Goal: Task Accomplishment & Management: Complete application form

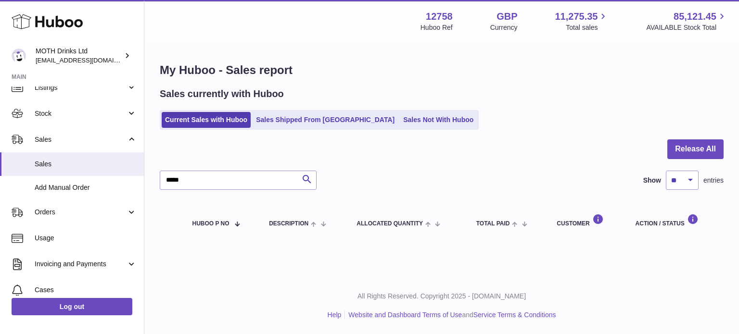
scroll to position [123, 0]
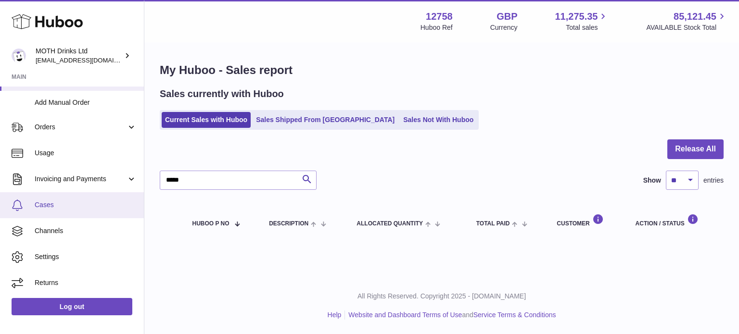
click at [48, 198] on link "Cases" at bounding box center [72, 205] width 144 height 26
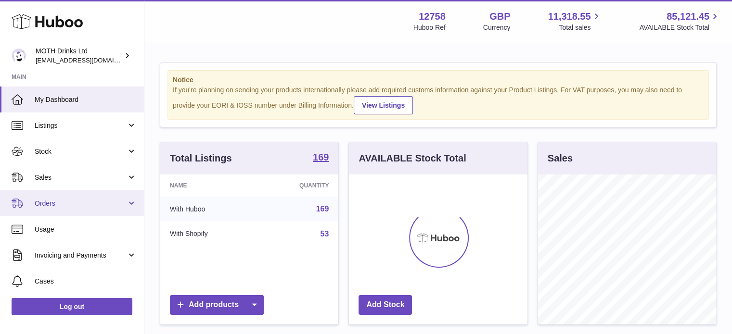
scroll to position [76, 0]
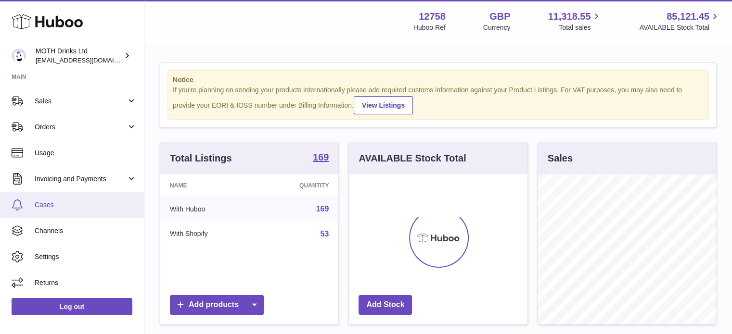
click at [73, 210] on link "Cases" at bounding box center [72, 205] width 144 height 26
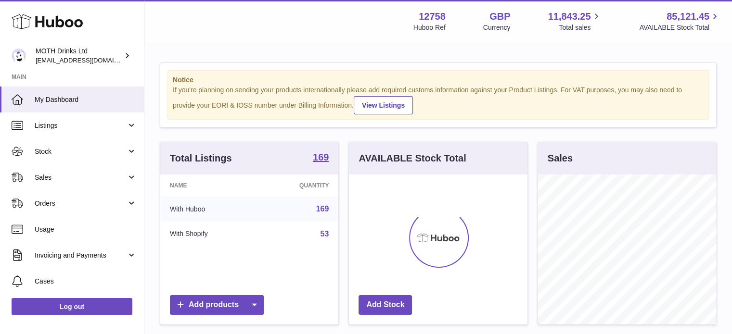
scroll to position [150, 178]
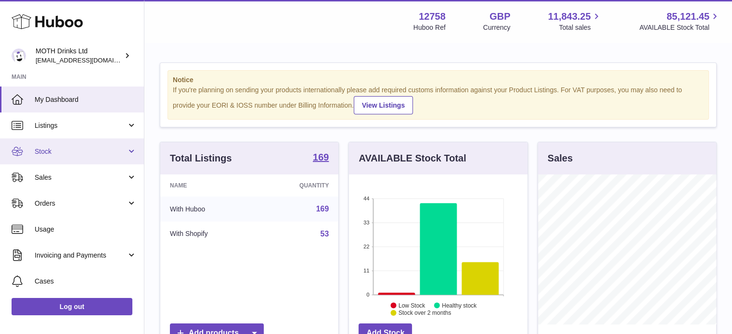
click at [77, 155] on span "Stock" at bounding box center [81, 151] width 92 height 9
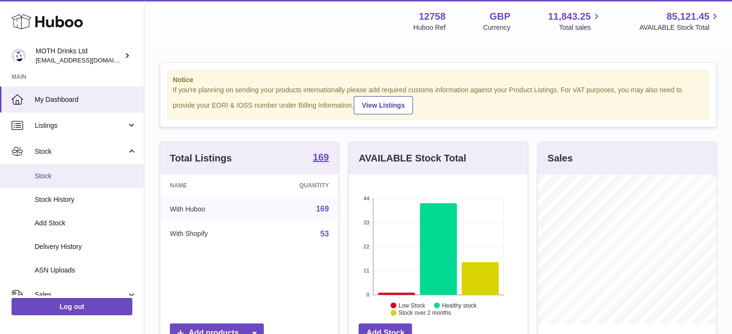
click at [69, 181] on link "Stock" at bounding box center [72, 176] width 144 height 24
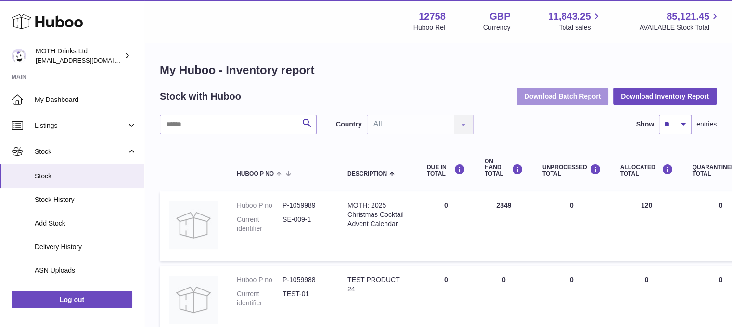
click at [568, 99] on button "Download Batch Report" at bounding box center [563, 96] width 92 height 17
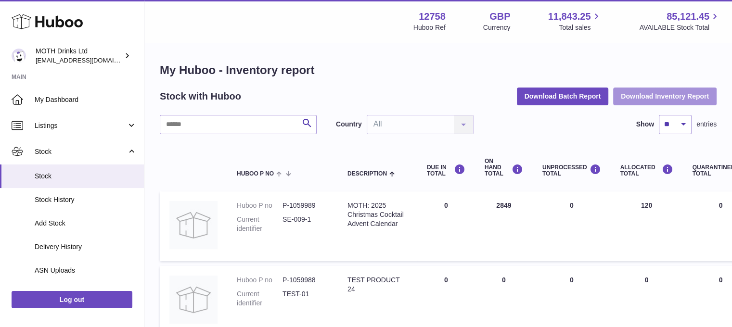
click at [653, 94] on button "Download Inventory Report" at bounding box center [664, 96] width 103 height 17
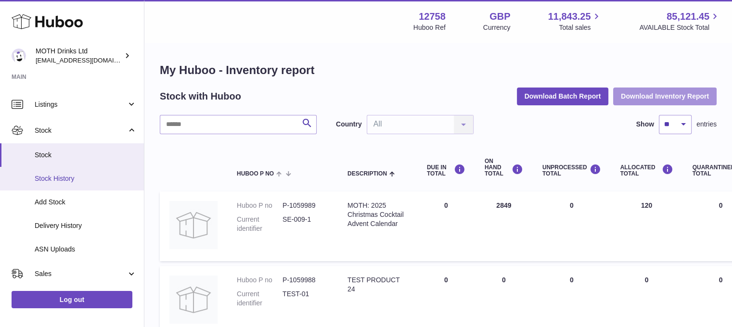
scroll to position [18, 0]
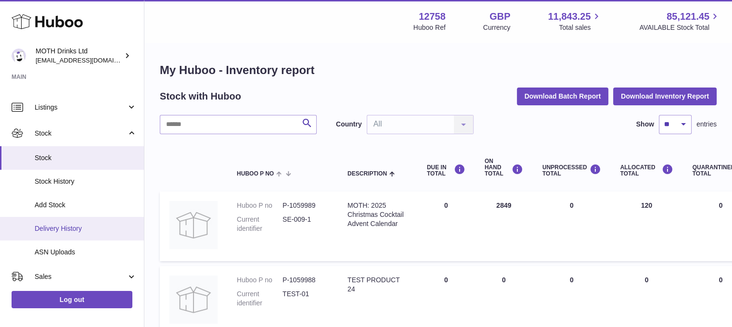
click at [60, 222] on link "Delivery History" at bounding box center [72, 229] width 144 height 24
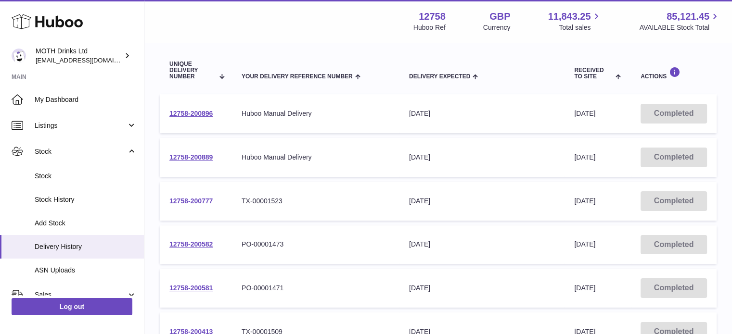
scroll to position [139, 0]
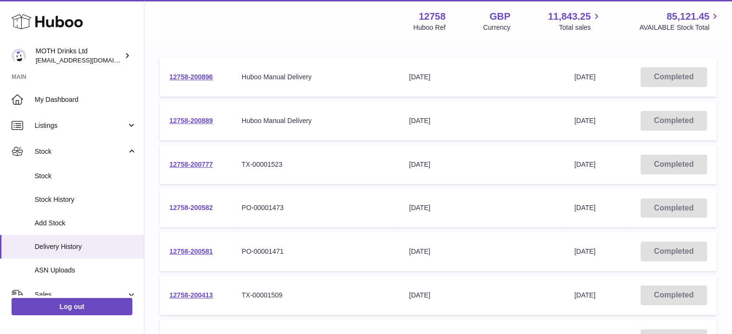
click at [177, 208] on link "12758-200582" at bounding box center [190, 208] width 43 height 8
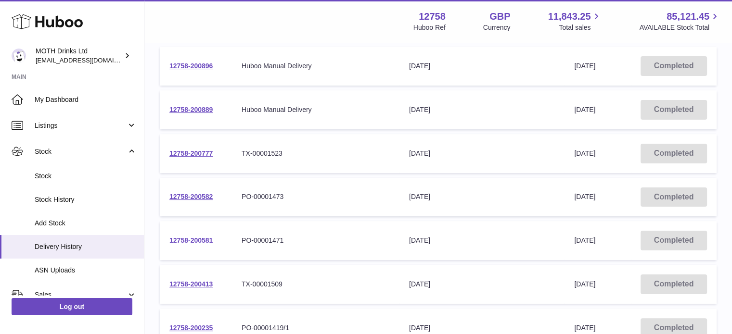
click at [190, 237] on link "12758-200581" at bounding box center [190, 241] width 43 height 8
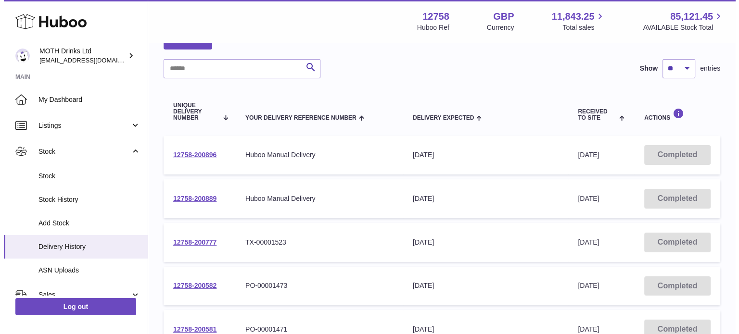
scroll to position [0, 0]
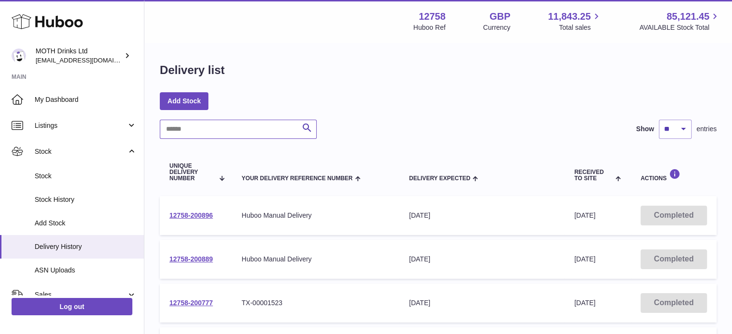
click at [244, 122] on input "text" at bounding box center [238, 129] width 157 height 19
paste input "**********"
type input "**********"
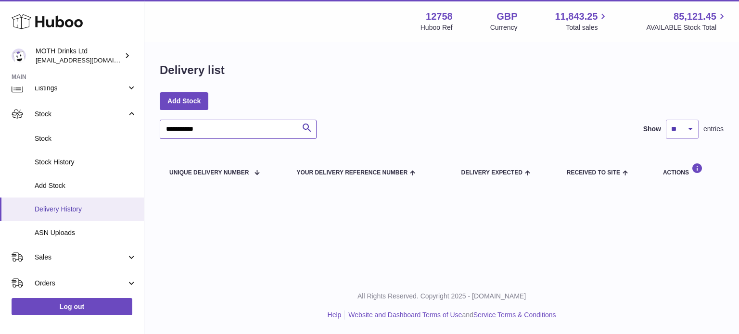
scroll to position [38, 0]
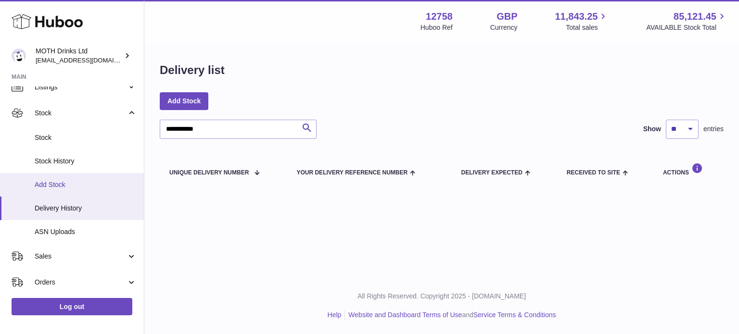
click at [102, 179] on link "Add Stock" at bounding box center [72, 185] width 144 height 24
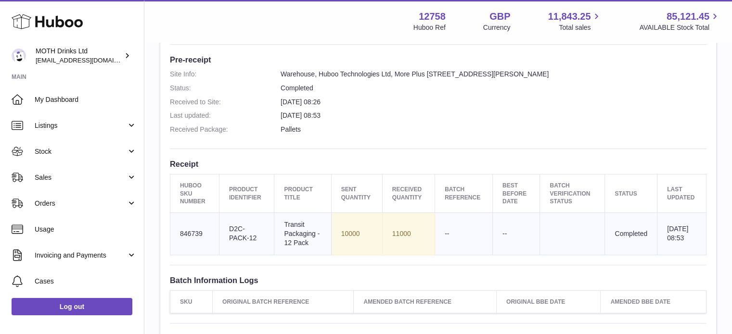
scroll to position [248, 0]
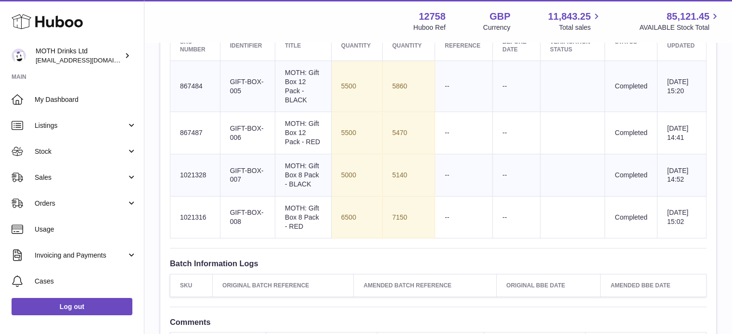
scroll to position [409, 0]
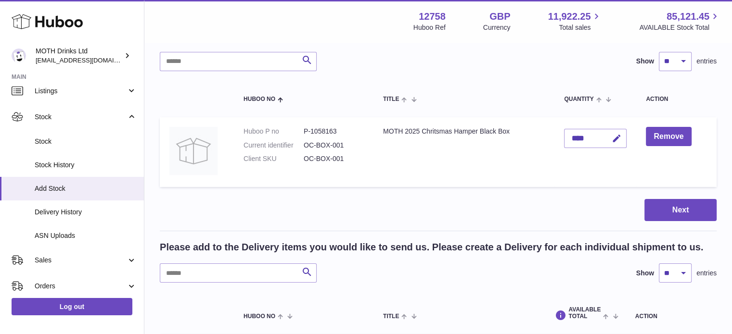
scroll to position [67, 0]
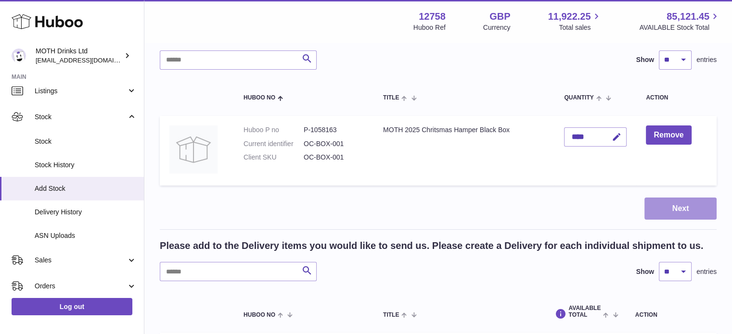
click at [678, 208] on button "Next" at bounding box center [680, 209] width 72 height 23
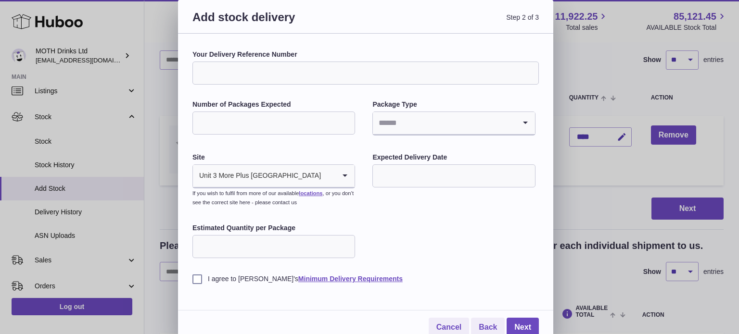
click at [305, 51] on label "Your Delivery Reference Number" at bounding box center [365, 54] width 346 height 9
click at [305, 62] on input "Your Delivery Reference Number" at bounding box center [365, 73] width 346 height 23
paste input "**********"
click at [308, 77] on input "**********" at bounding box center [365, 73] width 346 height 23
type input "**********"
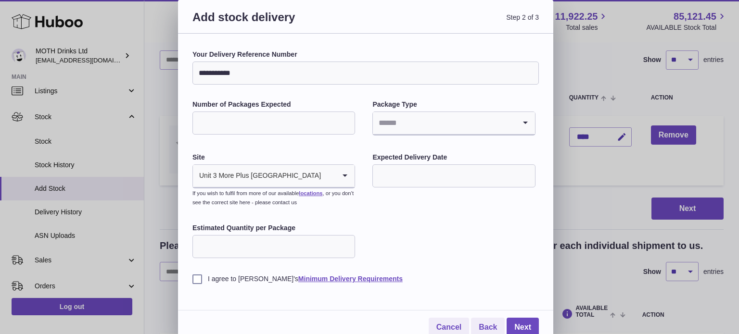
click at [270, 125] on input "Number of Packages Expected" at bounding box center [273, 123] width 163 height 23
type input "*"
click at [387, 128] on input "Search for option" at bounding box center [444, 123] width 142 height 22
click at [401, 169] on li "Pallets" at bounding box center [453, 168] width 161 height 19
click at [398, 177] on input "text" at bounding box center [453, 175] width 163 height 23
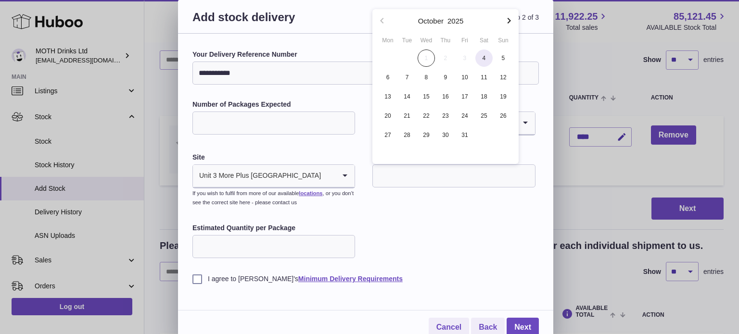
click at [486, 59] on span "4" at bounding box center [483, 58] width 17 height 17
type input "**********"
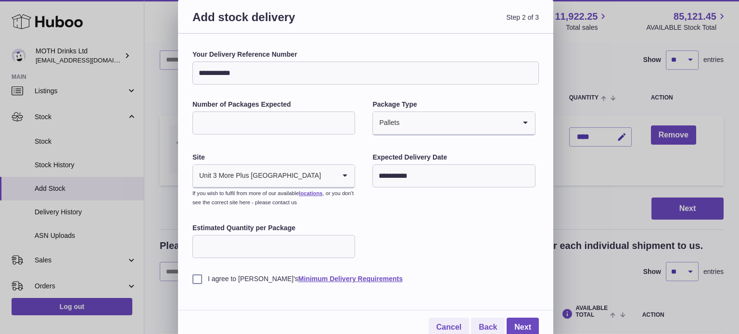
click at [260, 249] on input "Estimated Quantity per Package" at bounding box center [273, 246] width 163 height 23
type input "****"
drag, startPoint x: 218, startPoint y: 281, endPoint x: 194, endPoint y: 284, distance: 23.7
click at [194, 284] on label "I agree to Huboo's Minimum Delivery Requirements" at bounding box center [365, 279] width 346 height 9
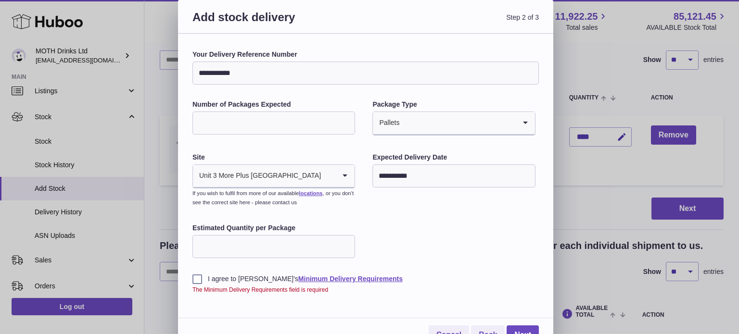
click at [509, 280] on label "I agree to Huboo's Minimum Delivery Requirements" at bounding box center [365, 279] width 346 height 9
click at [517, 319] on link "Next" at bounding box center [522, 328] width 32 height 20
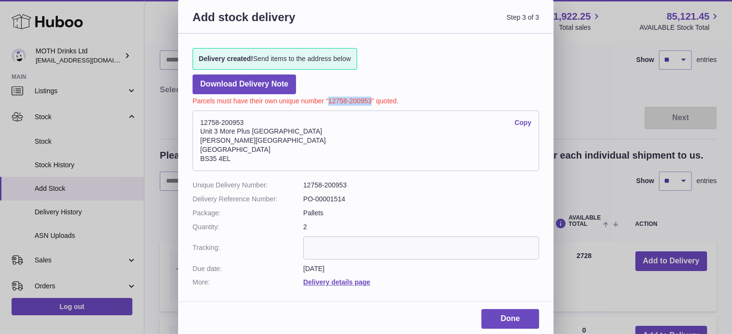
drag, startPoint x: 328, startPoint y: 99, endPoint x: 371, endPoint y: 98, distance: 43.3
click at [371, 98] on p "Parcels must have their own unique number "12758-200953" quoted." at bounding box center [365, 100] width 346 height 12
copy p "12758-200953"
click at [495, 313] on link "Done" at bounding box center [510, 319] width 58 height 20
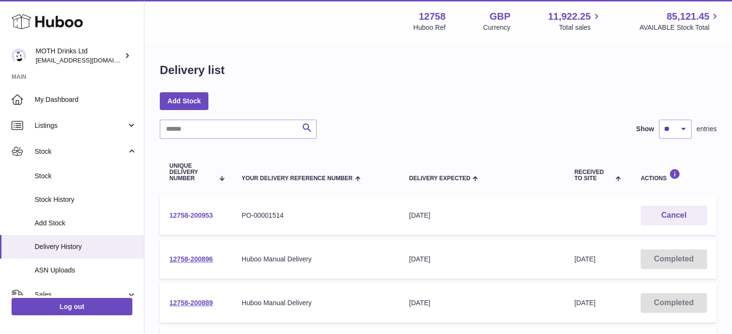
click at [203, 217] on link "12758-200953" at bounding box center [190, 216] width 43 height 8
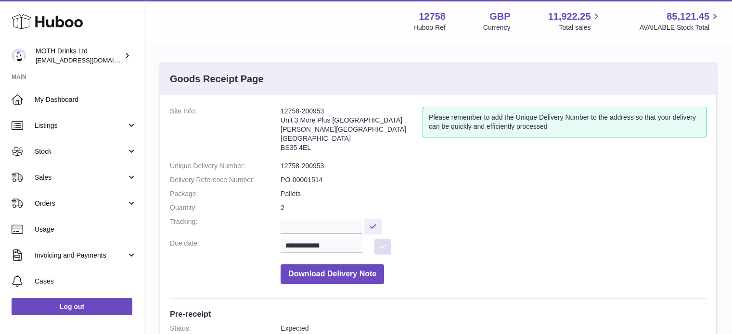
click at [374, 243] on button at bounding box center [382, 247] width 17 height 16
click at [347, 242] on input "**********" at bounding box center [321, 246] width 82 height 14
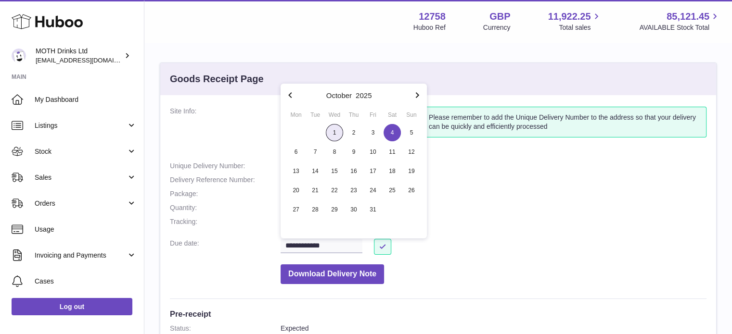
click at [334, 136] on span "1" at bounding box center [334, 132] width 17 height 17
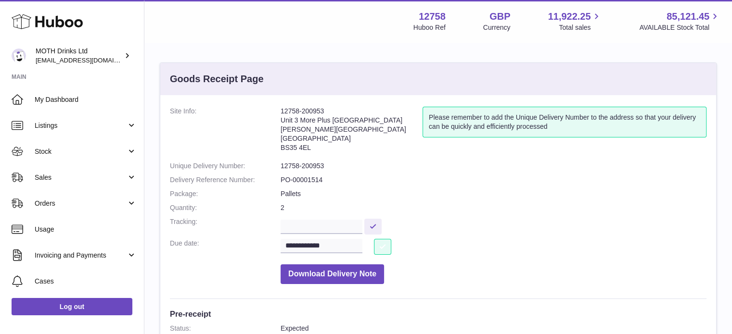
click at [379, 249] on button at bounding box center [382, 247] width 17 height 16
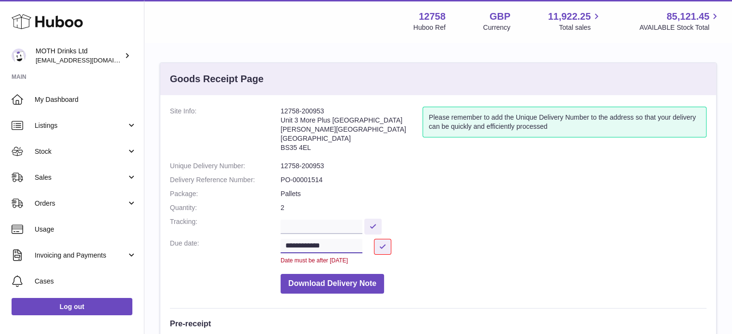
click at [341, 247] on input "**********" at bounding box center [321, 246] width 82 height 14
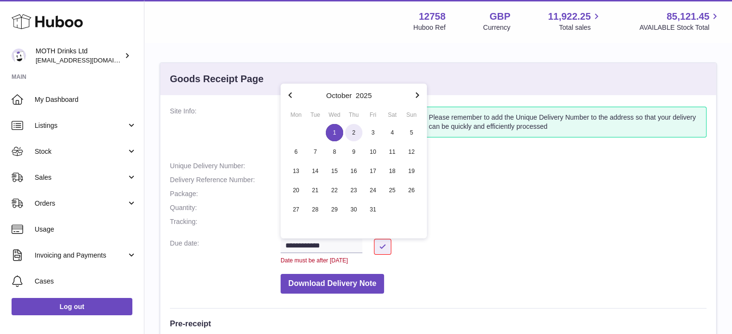
click at [353, 129] on span "2" at bounding box center [353, 132] width 17 height 17
type input "**********"
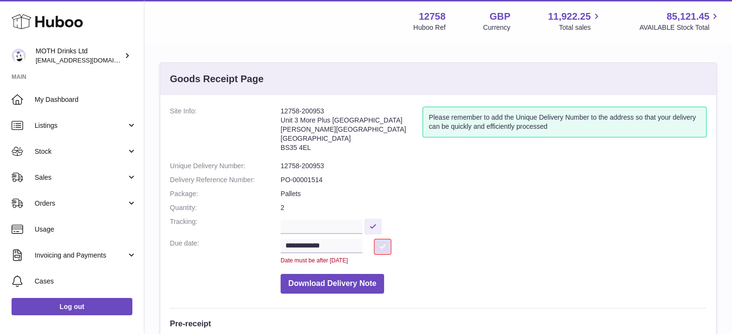
click at [379, 245] on button at bounding box center [382, 247] width 17 height 16
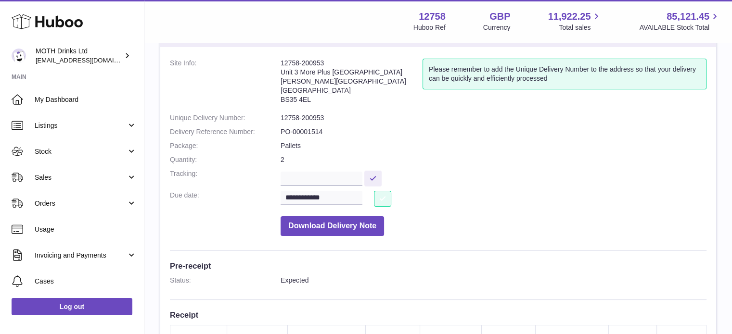
scroll to position [41, 0]
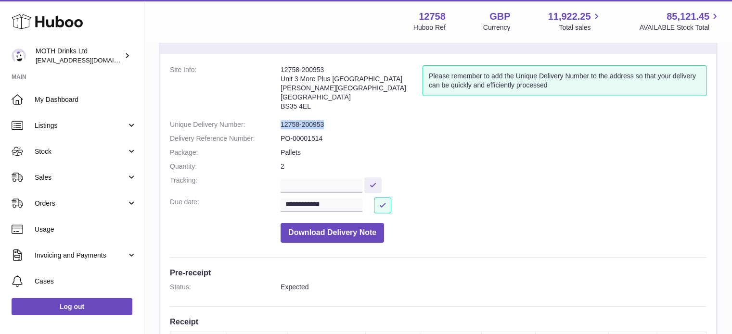
drag, startPoint x: 330, startPoint y: 121, endPoint x: 275, endPoint y: 126, distance: 55.5
click at [275, 126] on dl "**********" at bounding box center [438, 156] width 536 height 182
copy dl "12758-200953"
click at [270, 203] on dt "Due date:" at bounding box center [225, 206] width 111 height 16
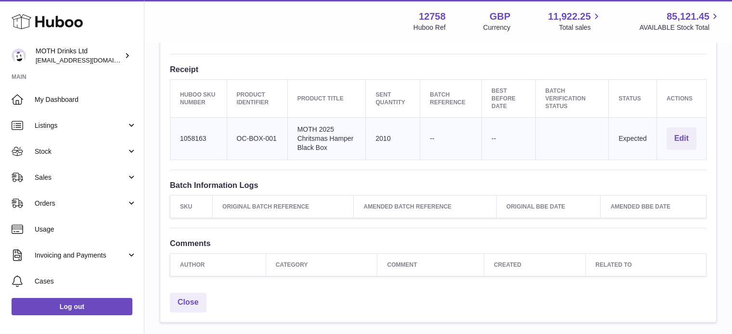
scroll to position [294, 0]
click at [78, 174] on span "Sales" at bounding box center [81, 177] width 92 height 9
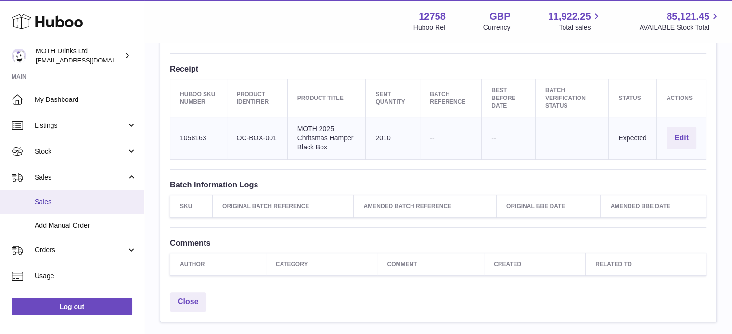
click at [67, 193] on link "Sales" at bounding box center [72, 202] width 144 height 24
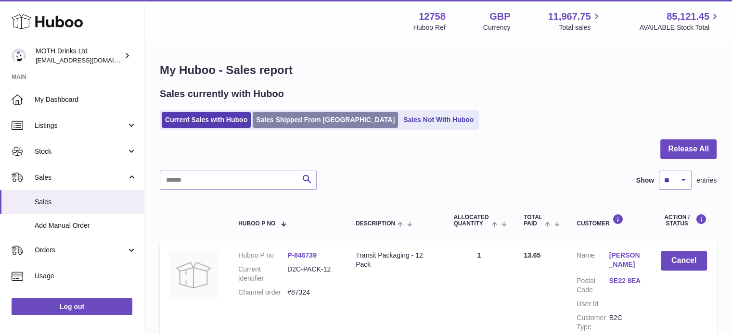
click at [292, 114] on link "Sales Shipped From [GEOGRAPHIC_DATA]" at bounding box center [324, 120] width 145 height 16
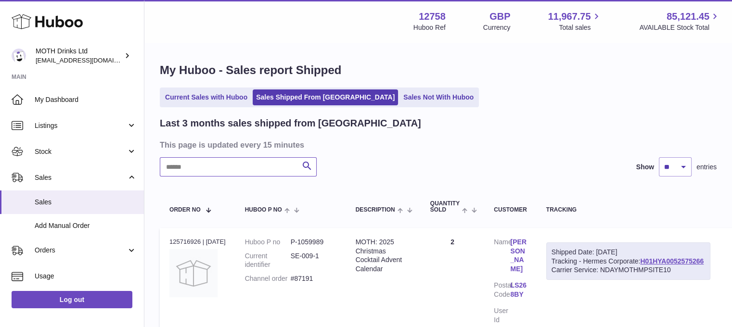
click at [229, 175] on input "text" at bounding box center [238, 166] width 157 height 19
paste input "**********"
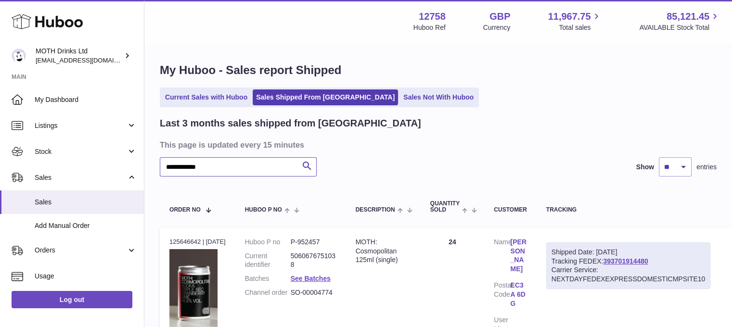
scroll to position [138, 0]
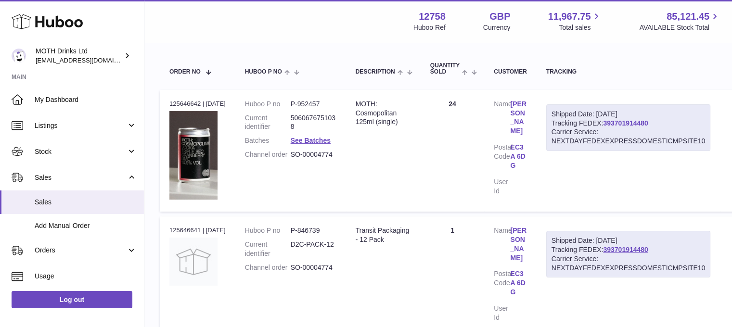
click at [618, 121] on link "393701914480" at bounding box center [625, 123] width 45 height 8
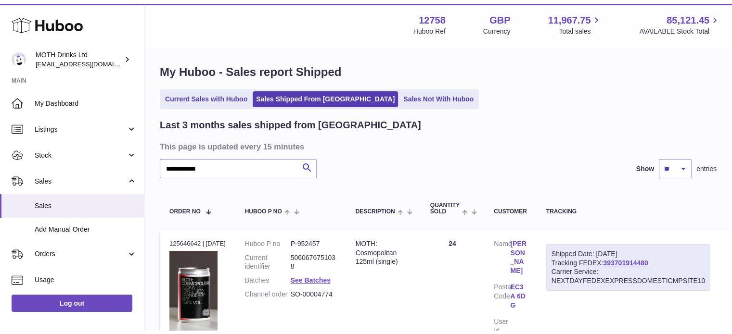
scroll to position [2, 0]
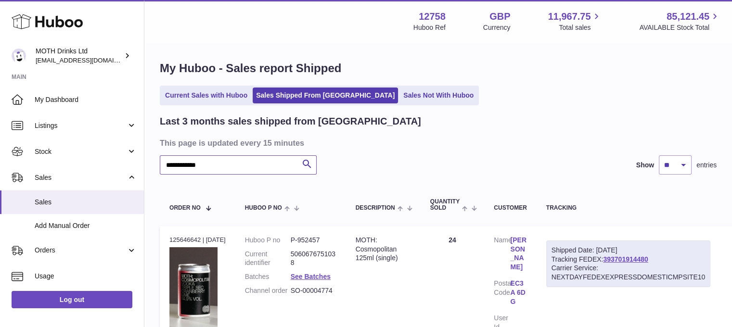
drag, startPoint x: 219, startPoint y: 161, endPoint x: 158, endPoint y: 155, distance: 61.8
paste input "text"
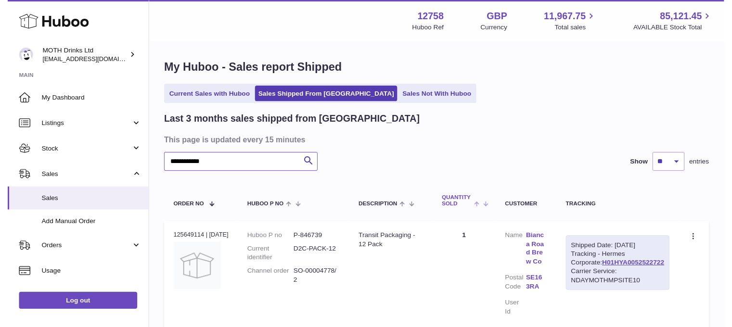
scroll to position [88, 0]
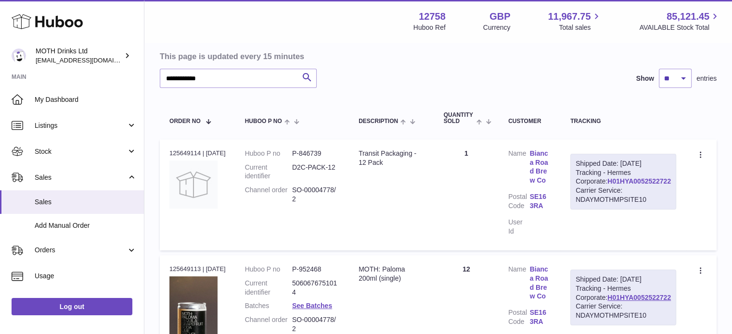
click at [644, 185] on link "H01HYA0052522722" at bounding box center [638, 181] width 63 height 8
drag, startPoint x: 229, startPoint y: 77, endPoint x: 153, endPoint y: 80, distance: 75.5
click at [153, 80] on div "**********" at bounding box center [437, 313] width 587 height 716
paste input "text"
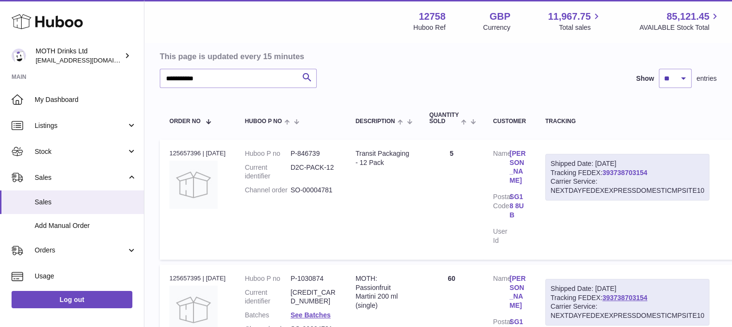
click at [625, 171] on link "393738703154" at bounding box center [624, 173] width 45 height 8
click at [219, 79] on input "**********" at bounding box center [238, 78] width 157 height 19
type input "**********"
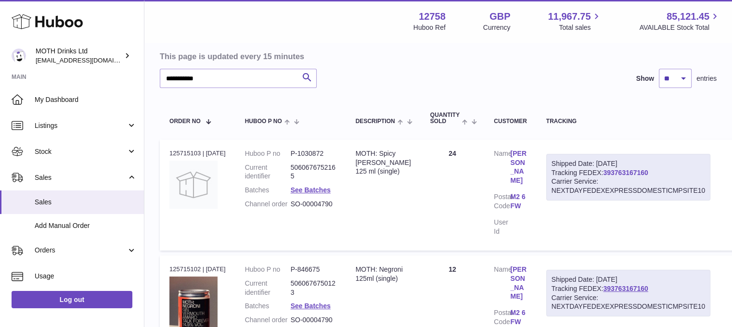
click at [647, 170] on link "393763167160" at bounding box center [625, 173] width 45 height 8
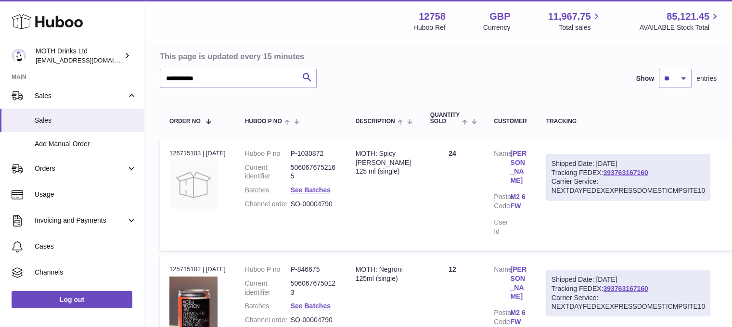
scroll to position [82, 0]
click at [115, 164] on span "Orders" at bounding box center [81, 168] width 92 height 9
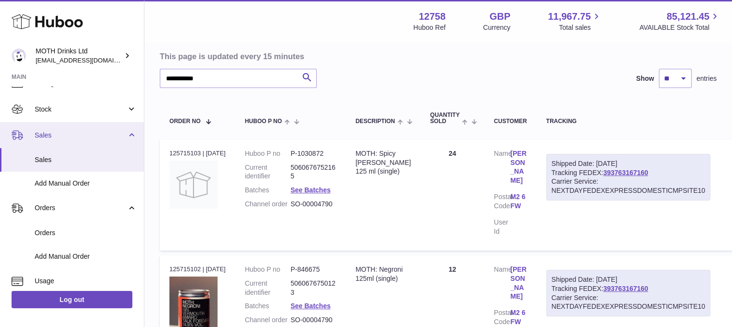
scroll to position [42, 0]
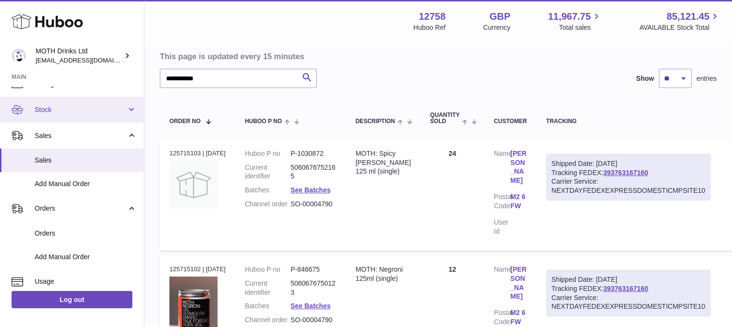
click at [96, 114] on link "Stock" at bounding box center [72, 110] width 144 height 26
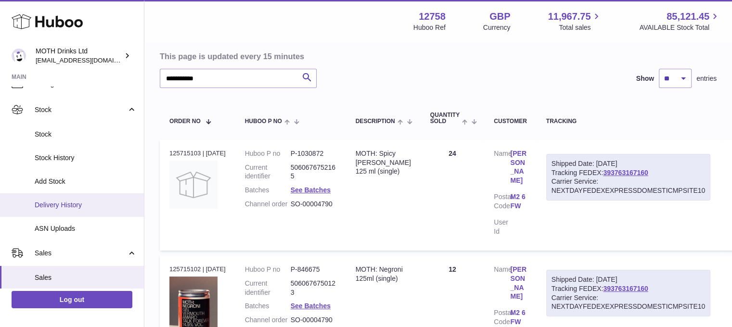
click at [88, 203] on span "Delivery History" at bounding box center [86, 205] width 102 height 9
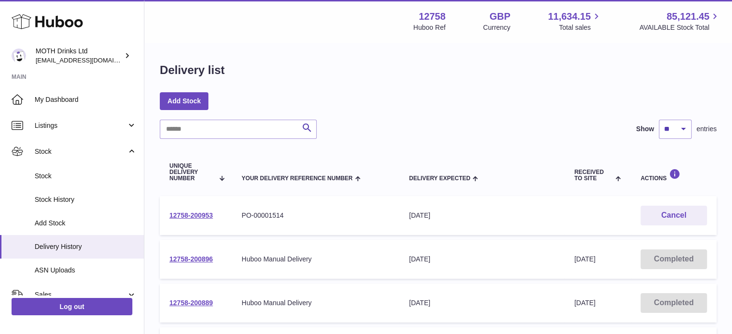
scroll to position [101, 0]
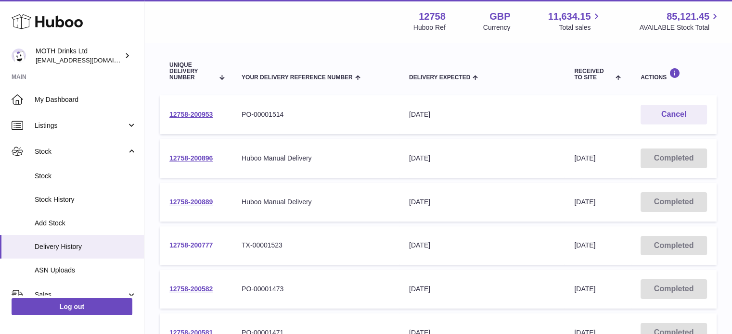
click at [202, 245] on link "12758-200777" at bounding box center [190, 245] width 43 height 8
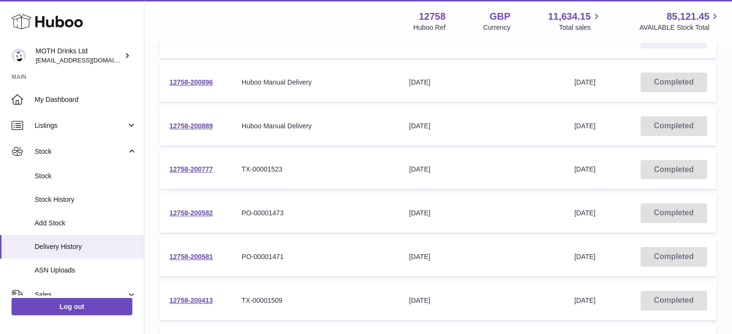
scroll to position [178, 0]
click at [192, 213] on link "12758-200582" at bounding box center [190, 212] width 43 height 8
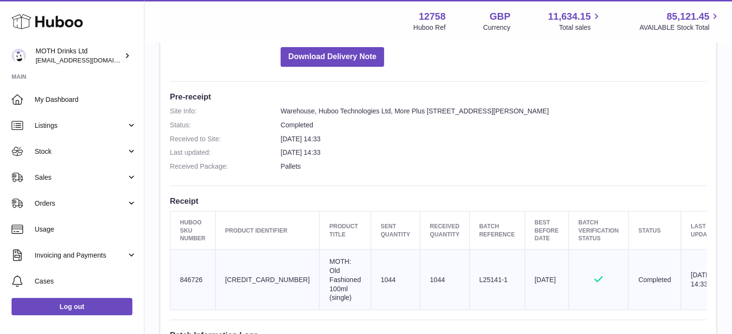
scroll to position [218, 0]
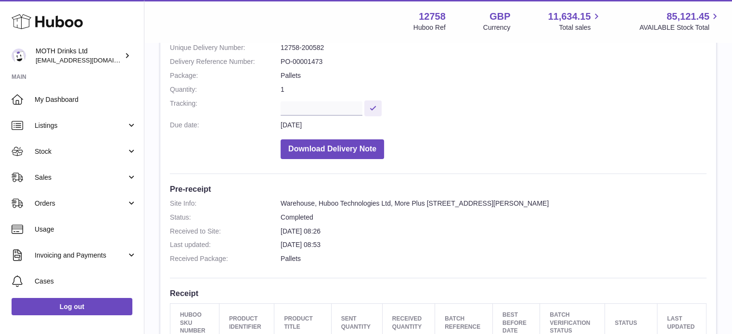
scroll to position [117, 0]
drag, startPoint x: 322, startPoint y: 61, endPoint x: 275, endPoint y: 60, distance: 46.7
click at [275, 60] on dl "Site Info: 12758-200582 Unit 3 More Plus Central Park Hudson Avenue Severn Beac…" at bounding box center [438, 77] width 536 height 176
copy dl "PO-00001473"
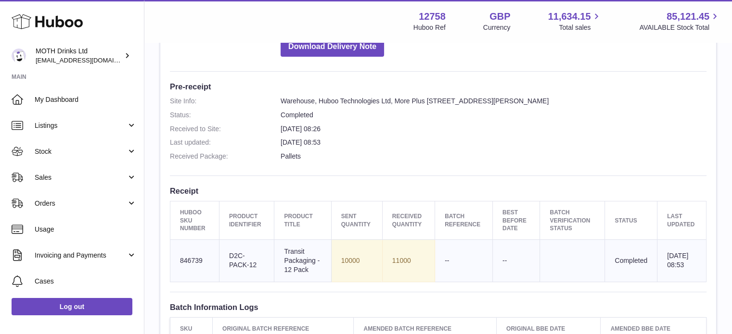
scroll to position [0, 0]
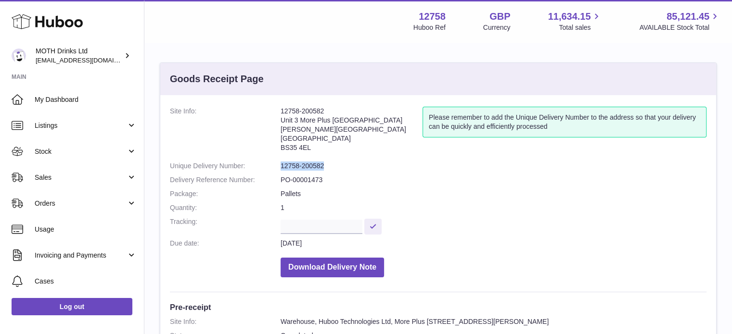
drag, startPoint x: 324, startPoint y: 164, endPoint x: 279, endPoint y: 162, distance: 44.8
click at [279, 162] on dl "Site Info: 12758-200582 Unit 3 More Plus Central Park Hudson Avenue Severn Beac…" at bounding box center [438, 195] width 536 height 176
copy dl "12758-200582"
click at [335, 275] on button "Download Delivery Note" at bounding box center [331, 268] width 103 height 20
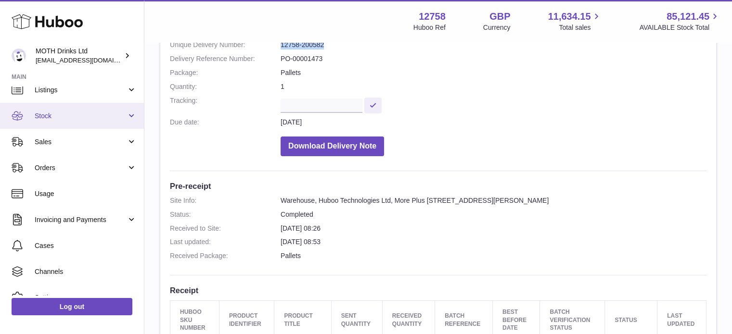
click at [87, 116] on span "Stock" at bounding box center [81, 116] width 92 height 9
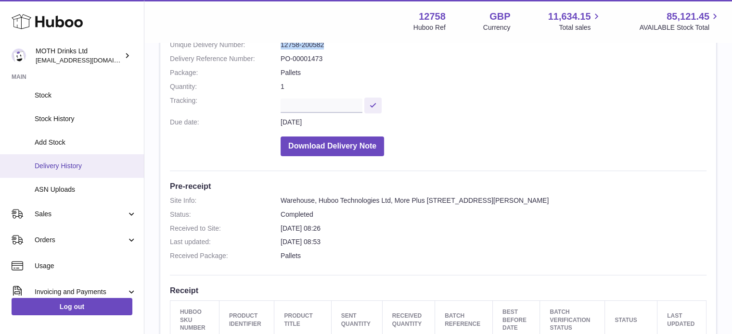
scroll to position [89, 0]
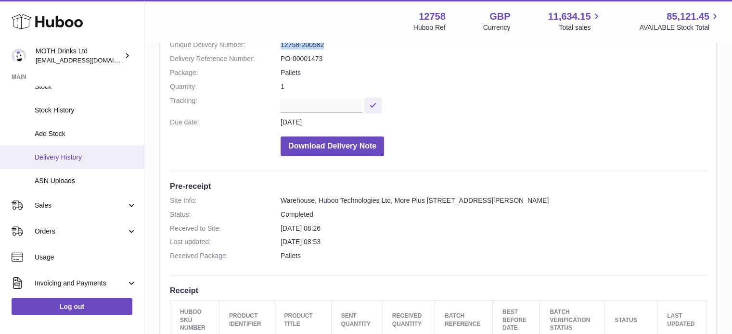
click at [79, 153] on span "Delivery History" at bounding box center [86, 157] width 102 height 9
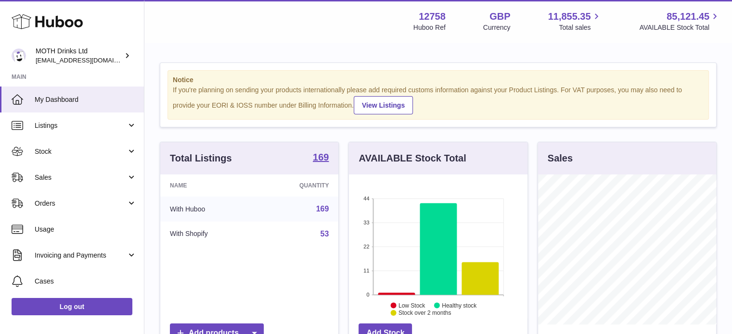
scroll to position [150, 178]
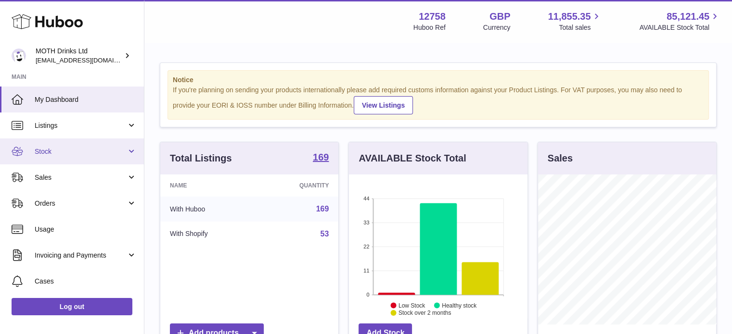
click at [59, 145] on link "Stock" at bounding box center [72, 152] width 144 height 26
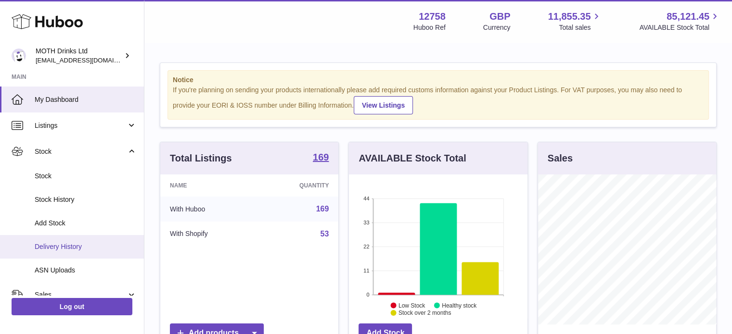
click at [63, 250] on span "Delivery History" at bounding box center [86, 246] width 102 height 9
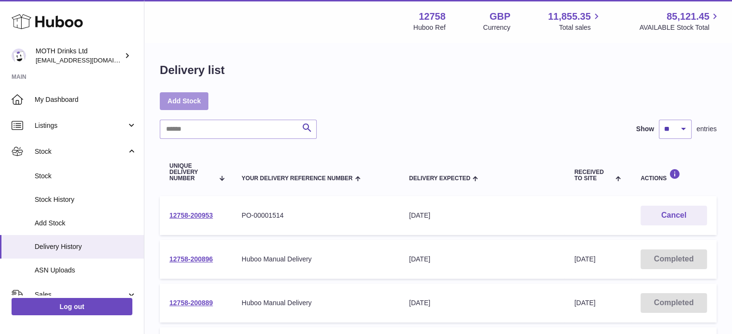
click at [201, 104] on link "Add Stock" at bounding box center [184, 100] width 49 height 17
click at [195, 125] on input "text" at bounding box center [238, 129] width 157 height 19
paste input "**********"
type input "**********"
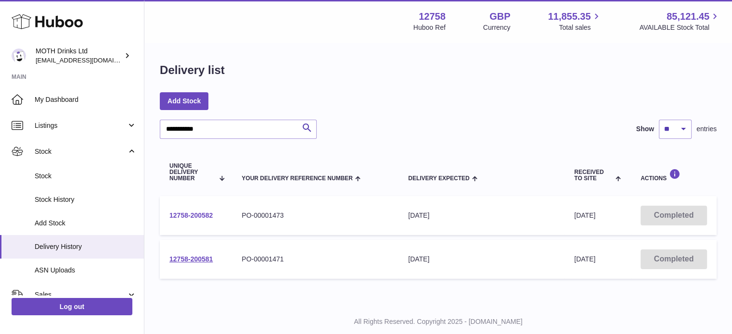
click at [187, 217] on link "12758-200582" at bounding box center [190, 216] width 43 height 8
click at [193, 260] on link "12758-200581" at bounding box center [190, 259] width 43 height 8
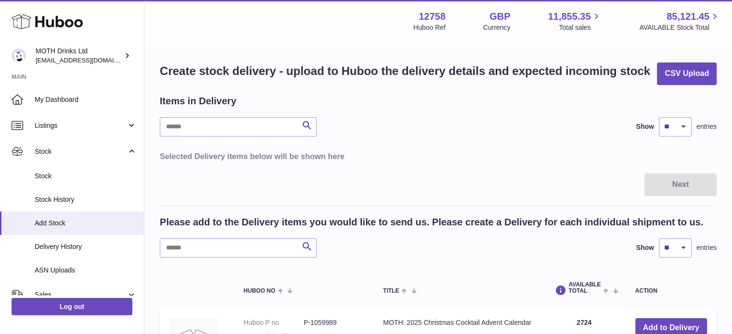
drag, startPoint x: 160, startPoint y: 220, endPoint x: 735, endPoint y: 205, distance: 575.4
click at [731, 205] on html ".st0{fill:#141414;}" at bounding box center [366, 167] width 732 height 334
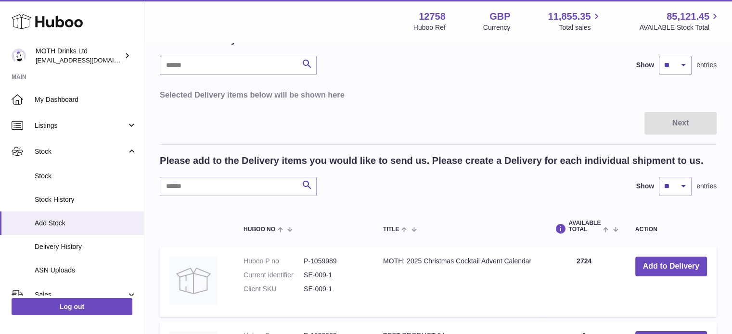
scroll to position [62, 0]
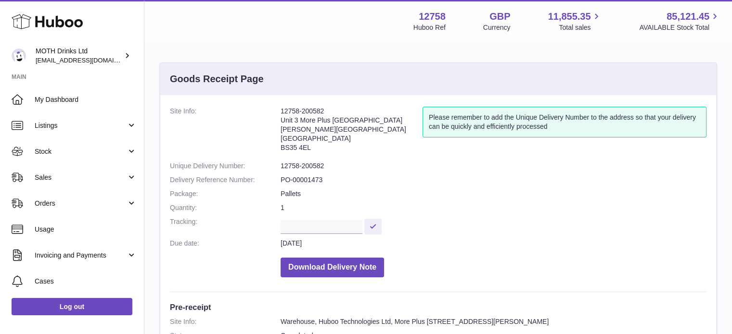
scroll to position [231, 0]
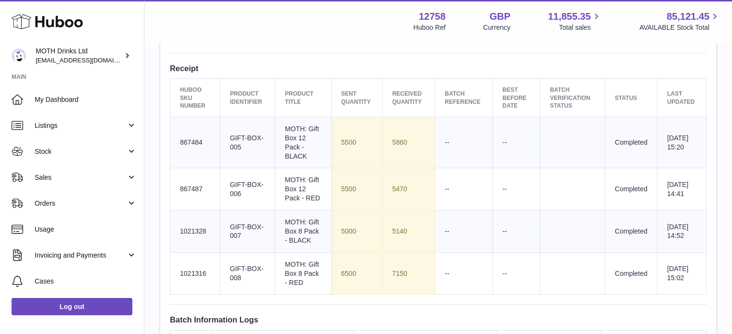
scroll to position [358, 0]
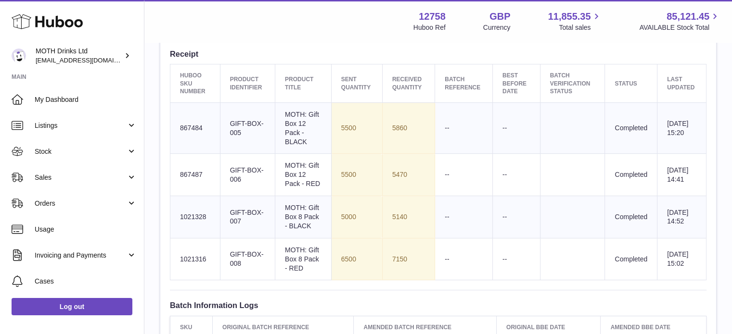
click at [196, 240] on td "Huboo SKU Number 1021316" at bounding box center [195, 259] width 50 height 42
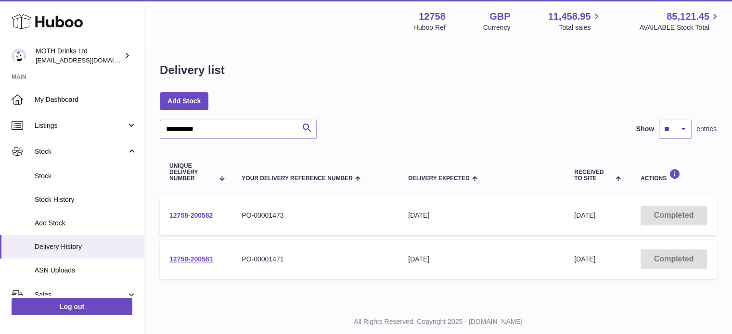
click at [198, 217] on link "12758-200582" at bounding box center [190, 216] width 43 height 8
drag, startPoint x: 218, startPoint y: 219, endPoint x: 164, endPoint y: 214, distance: 54.6
click at [164, 214] on td "12758-200582" at bounding box center [196, 215] width 72 height 39
copy link "12758-200582"
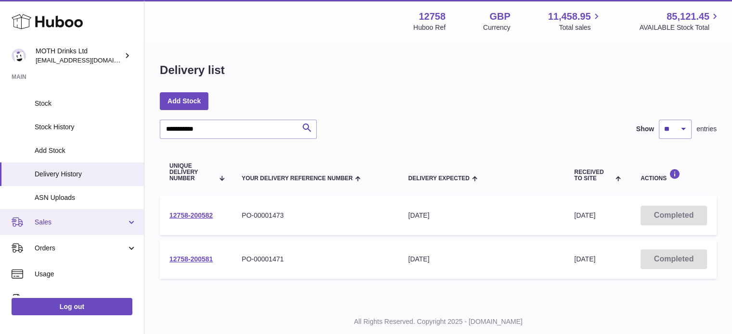
scroll to position [76, 0]
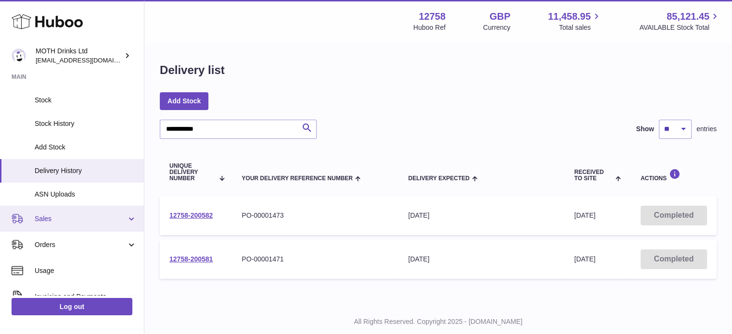
click at [59, 215] on span "Sales" at bounding box center [81, 219] width 92 height 9
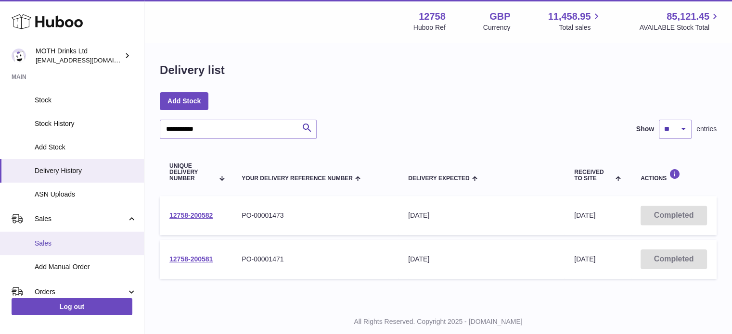
click at [52, 234] on link "Sales" at bounding box center [72, 244] width 144 height 24
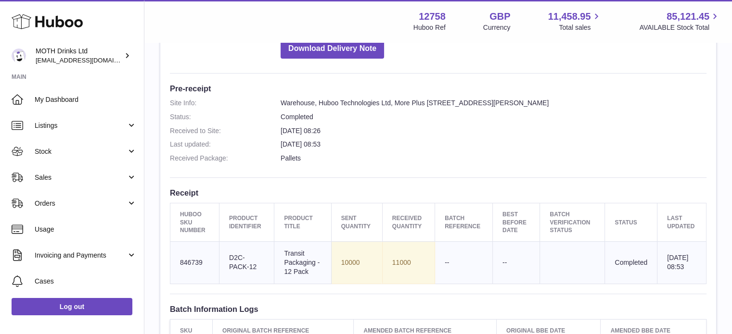
scroll to position [219, 0]
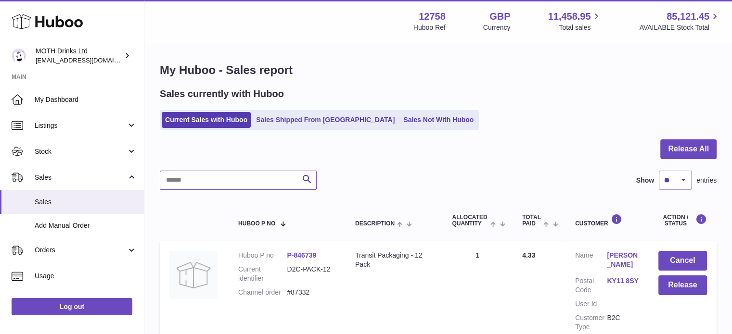
click at [221, 184] on input "text" at bounding box center [238, 180] width 157 height 19
click at [265, 121] on link "Sales Shipped From [GEOGRAPHIC_DATA]" at bounding box center [324, 120] width 145 height 16
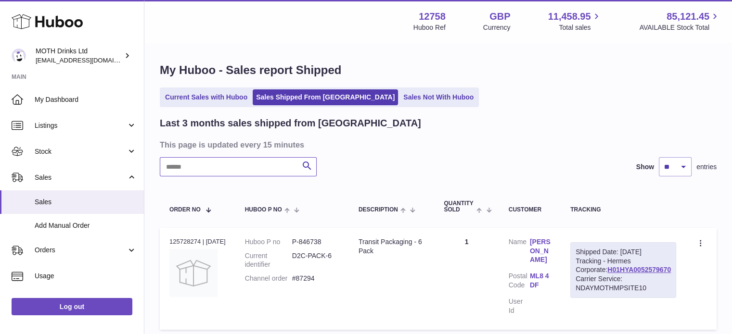
click at [246, 173] on input "text" at bounding box center [238, 166] width 157 height 19
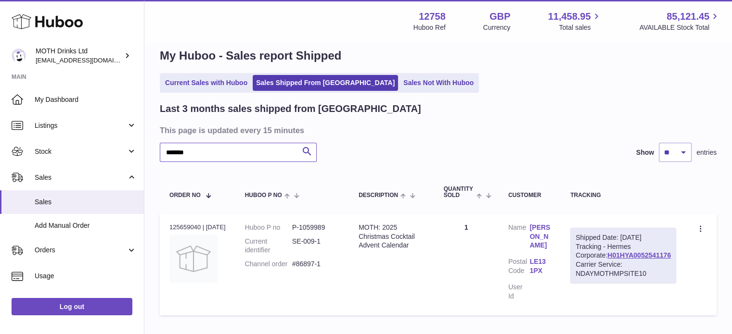
scroll to position [13, 0]
type input "*******"
